Goal: Information Seeking & Learning: Check status

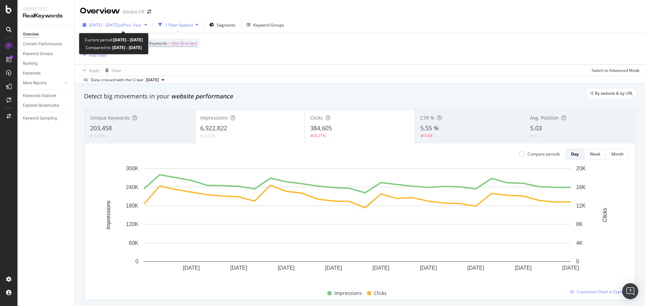
click at [142, 27] on span "vs Prev. Year" at bounding box center [130, 25] width 23 height 6
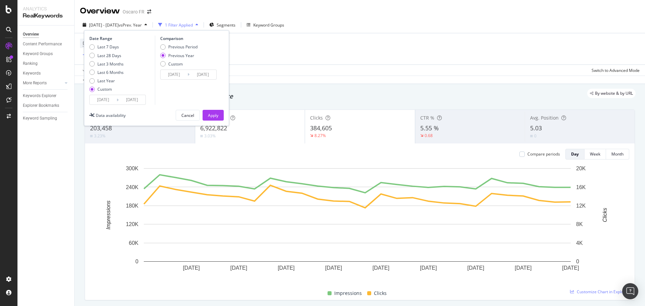
click at [274, 46] on div "Device = All and Country = All and Keywords = Non-Branded Add Filter" at bounding box center [359, 48] width 559 height 31
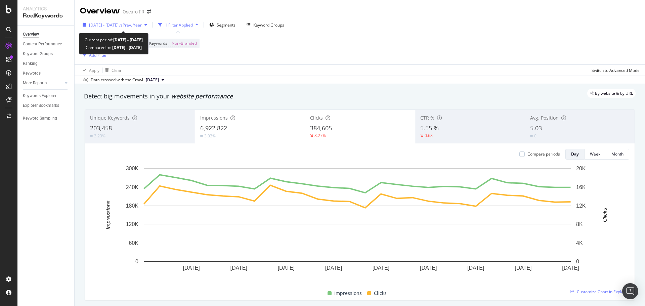
click at [142, 23] on span "vs Prev. Year" at bounding box center [130, 25] width 23 height 6
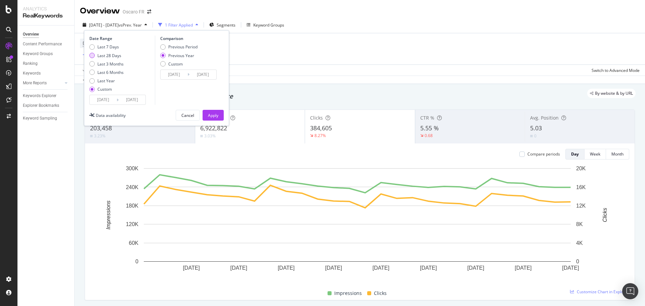
click at [113, 53] on div "Last 28 Days" at bounding box center [109, 56] width 24 height 6
type input "[DATE]"
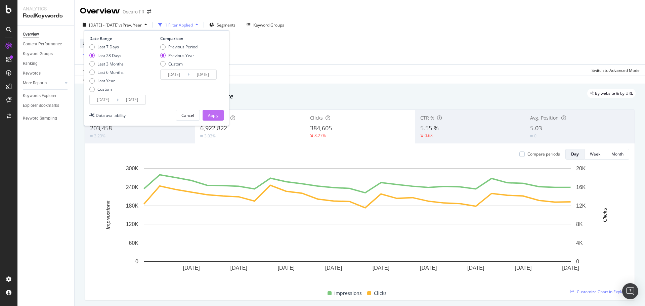
click at [212, 110] on button "Apply" at bounding box center [212, 115] width 21 height 11
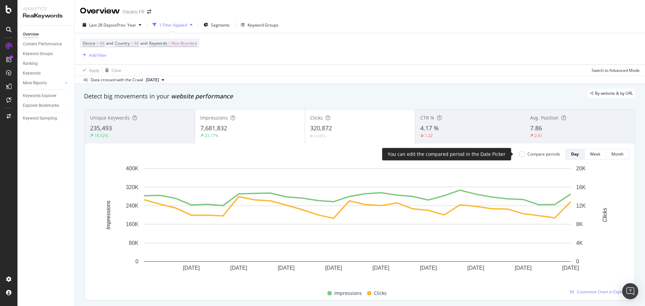
click at [531, 152] on div "Compare periods" at bounding box center [543, 154] width 33 height 6
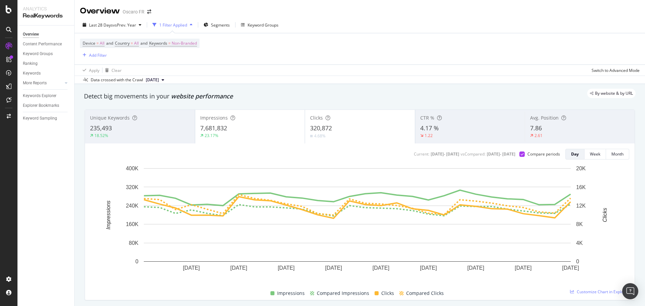
click at [278, 140] on div "Impressions 7,681,832 23.17%" at bounding box center [250, 126] width 110 height 30
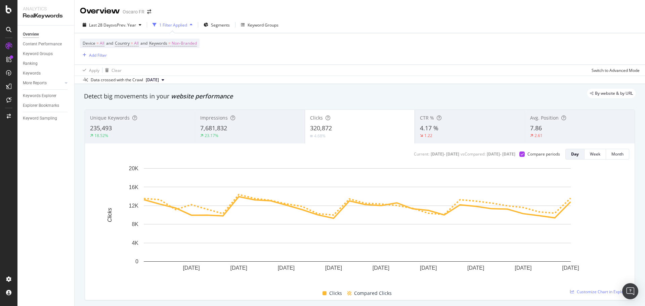
click at [280, 121] on div "Impressions" at bounding box center [249, 118] width 99 height 7
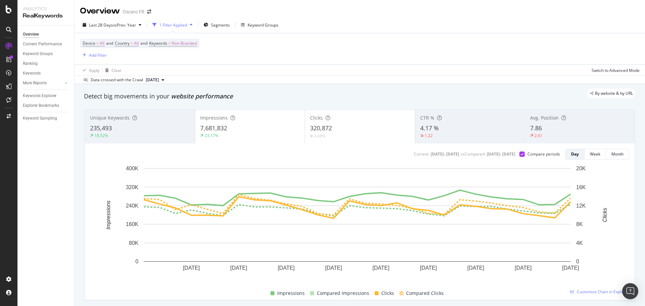
click at [344, 124] on div "320,872" at bounding box center [360, 128] width 100 height 9
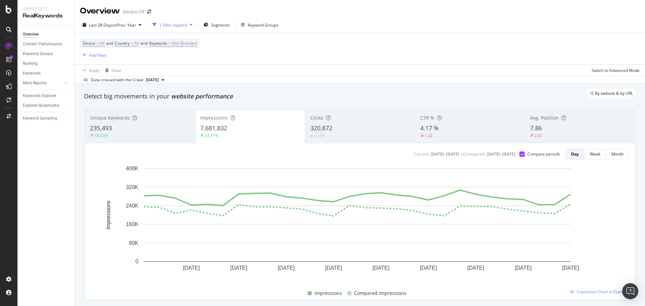
click at [344, 124] on div "320,872" at bounding box center [360, 128] width 100 height 9
